Goal: Task Accomplishment & Management: Use online tool/utility

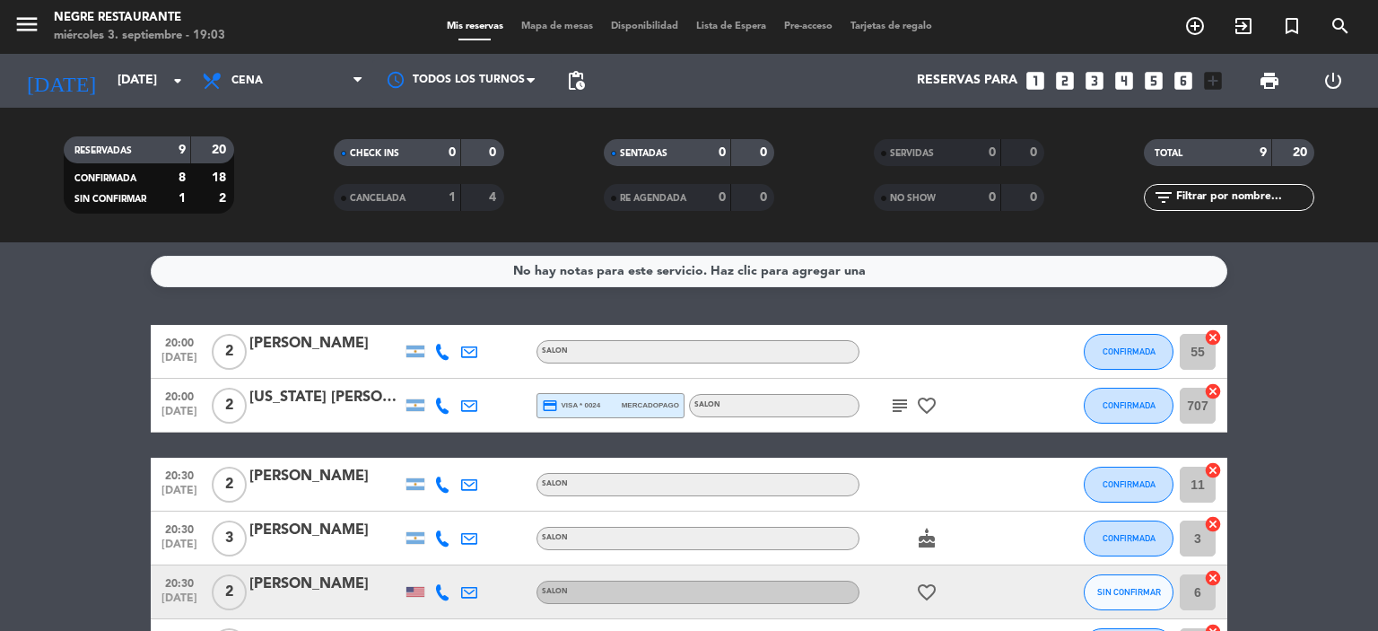
click at [212, 144] on strong "20" at bounding box center [221, 150] width 18 height 13
click at [597, 406] on span "credit_card visa * 0024" at bounding box center [571, 405] width 58 height 16
click at [62, 414] on bookings-row "20:00 [DATE] 2 [PERSON_NAME] SALON CONFIRMADA 55 cancel 20:00 [DATE] 2 [US_STAT…" at bounding box center [689, 605] width 1378 height 560
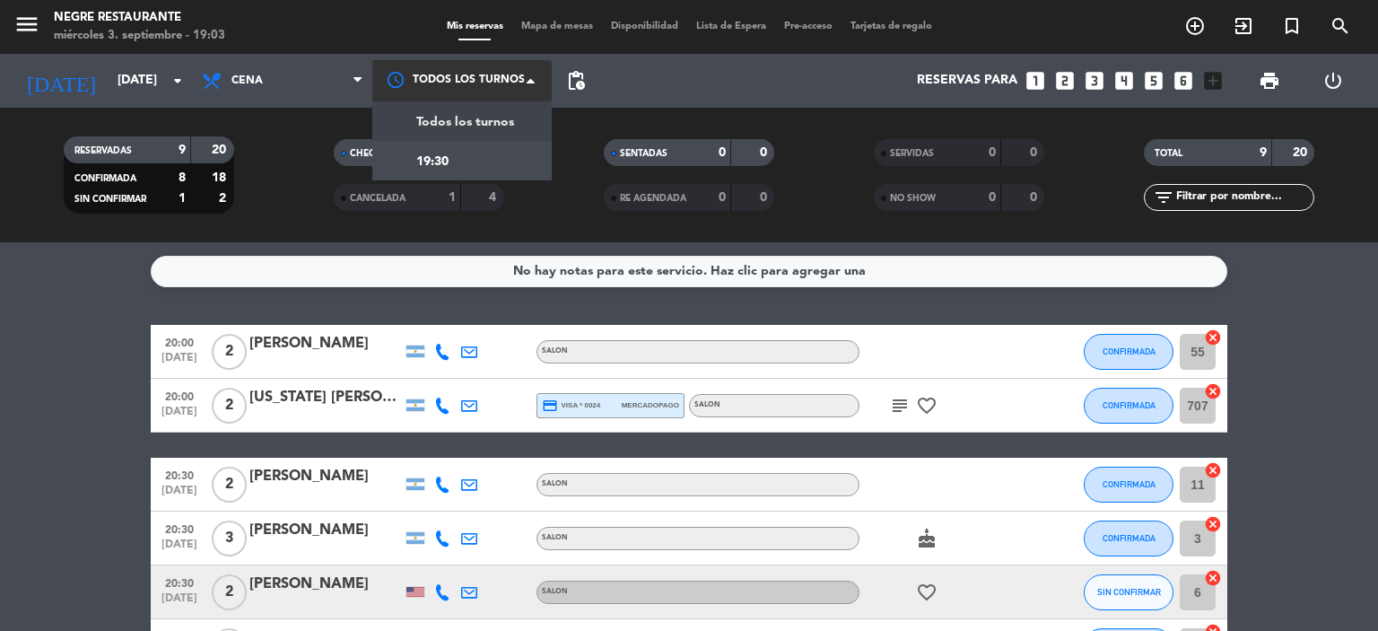
click at [511, 88] on div at bounding box center [461, 80] width 179 height 40
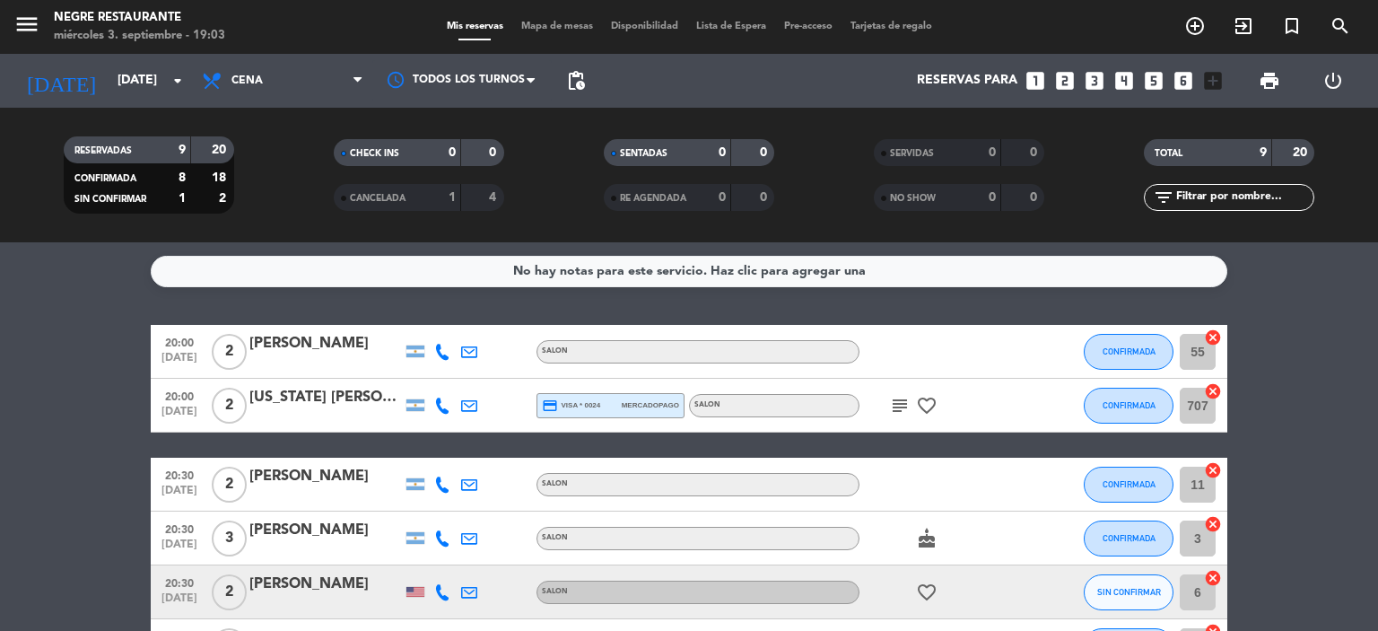
click at [660, 75] on div "Reservas para looks_one looks_two looks_3 looks_4 looks_5 looks_6 add_box" at bounding box center [912, 81] width 637 height 54
click at [580, 83] on span "pending_actions" at bounding box center [576, 81] width 22 height 22
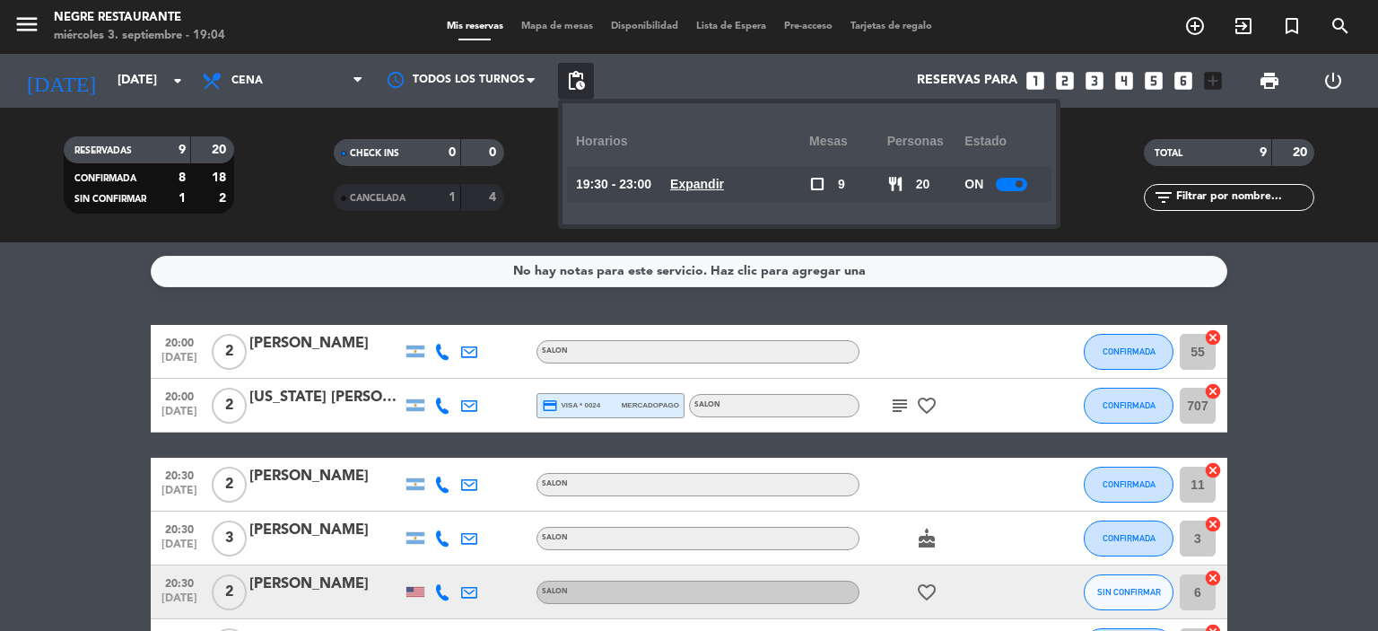
click at [711, 180] on u "Expandir" at bounding box center [697, 184] width 54 height 14
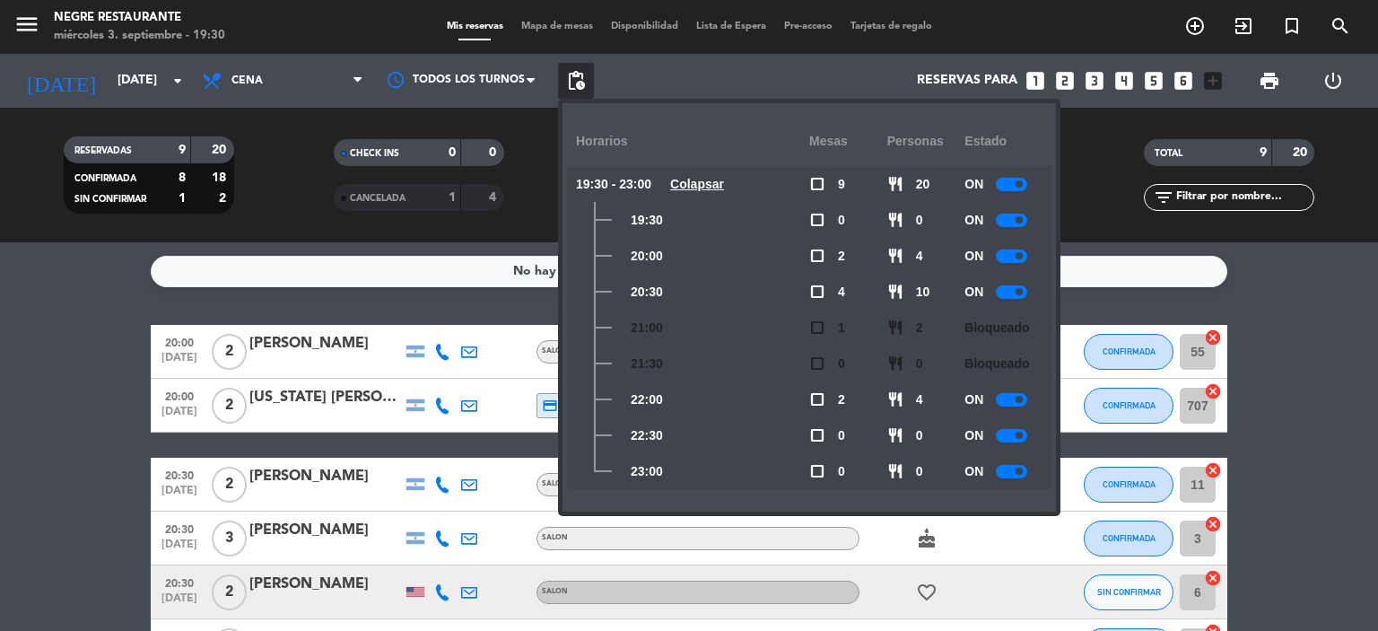
drag, startPoint x: 664, startPoint y: 257, endPoint x: 757, endPoint y: 121, distance: 165.2
click at [675, 240] on div "20:00" at bounding box center [692, 256] width 233 height 36
click at [764, 146] on div "Horarios" at bounding box center [692, 141] width 233 height 49
click at [1313, 318] on div "No hay notas para este servicio. Haz clic para agregar una 20:00 [DATE] 2 [PERS…" at bounding box center [689, 436] width 1378 height 388
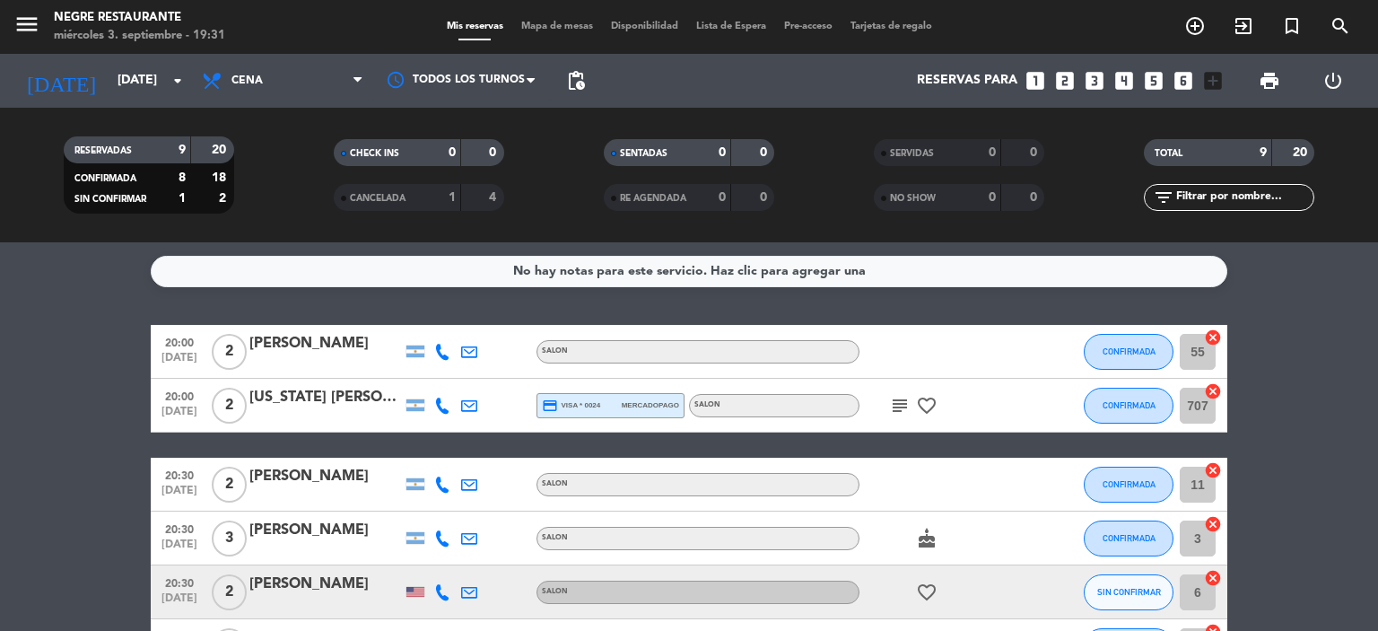
click at [624, 22] on span "Disponibilidad" at bounding box center [644, 27] width 85 height 10
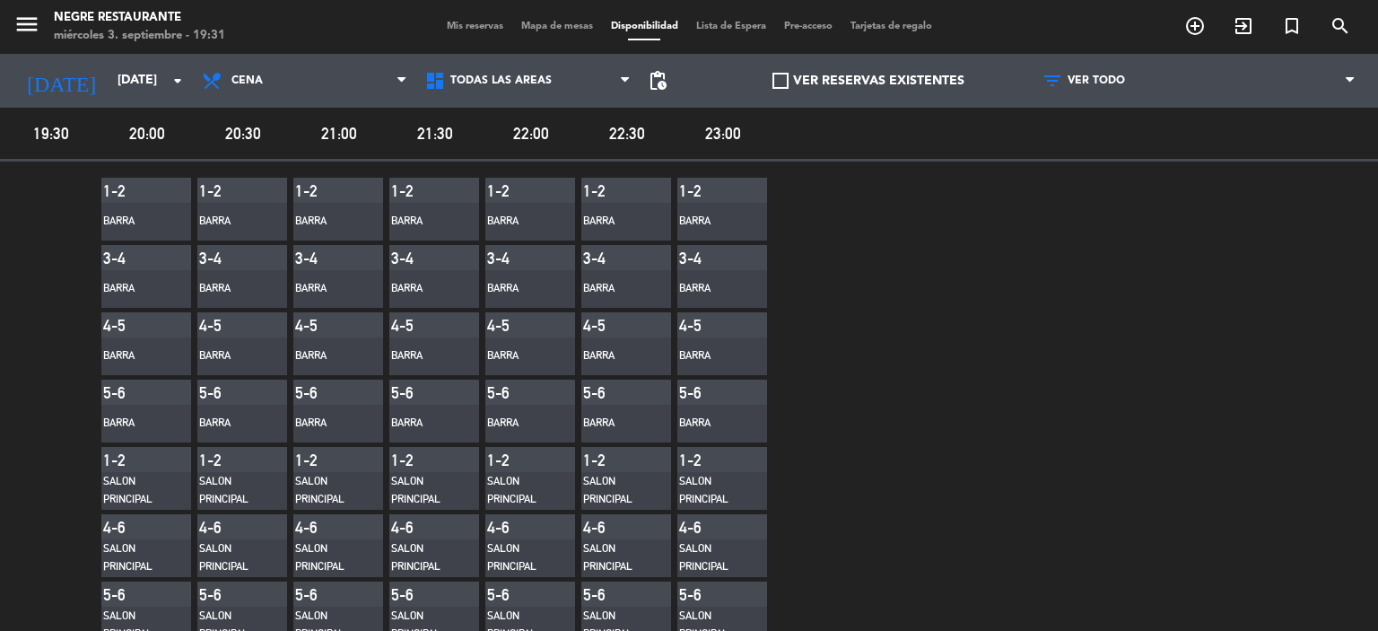
click at [734, 24] on span "Lista de Espera" at bounding box center [731, 27] width 88 height 10
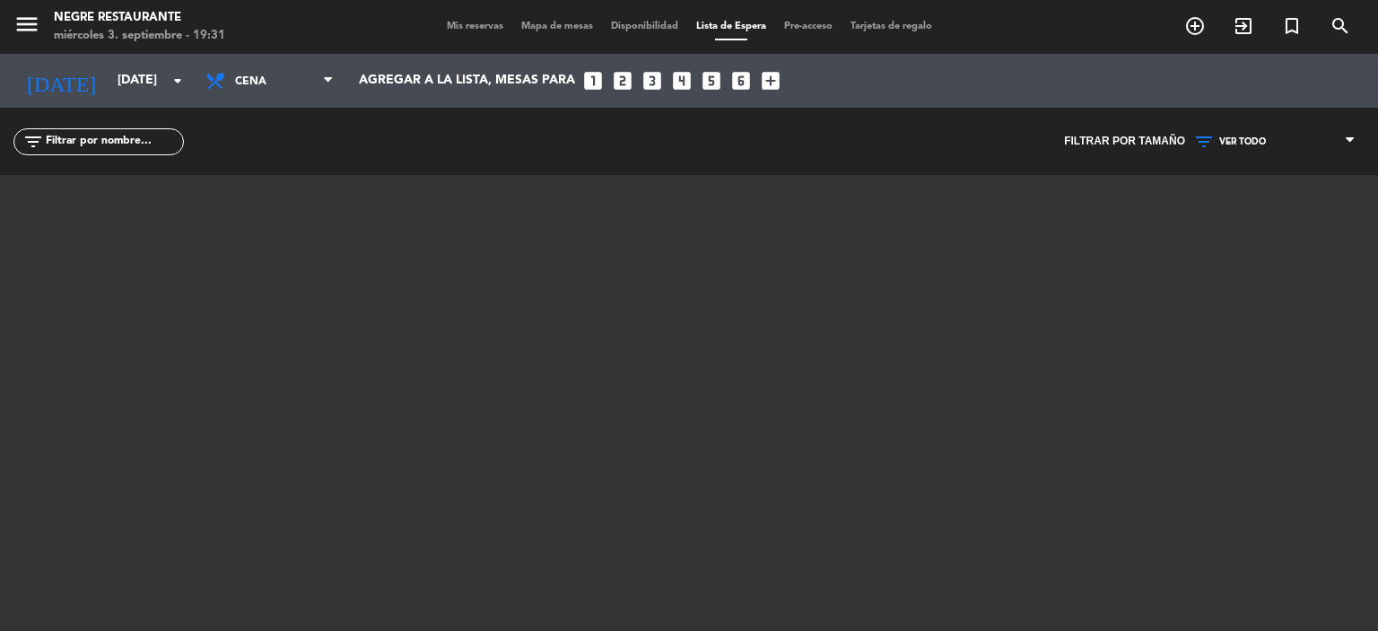
click at [574, 27] on span "Mapa de mesas" at bounding box center [557, 27] width 90 height 10
